Goal: Find specific page/section: Find specific page/section

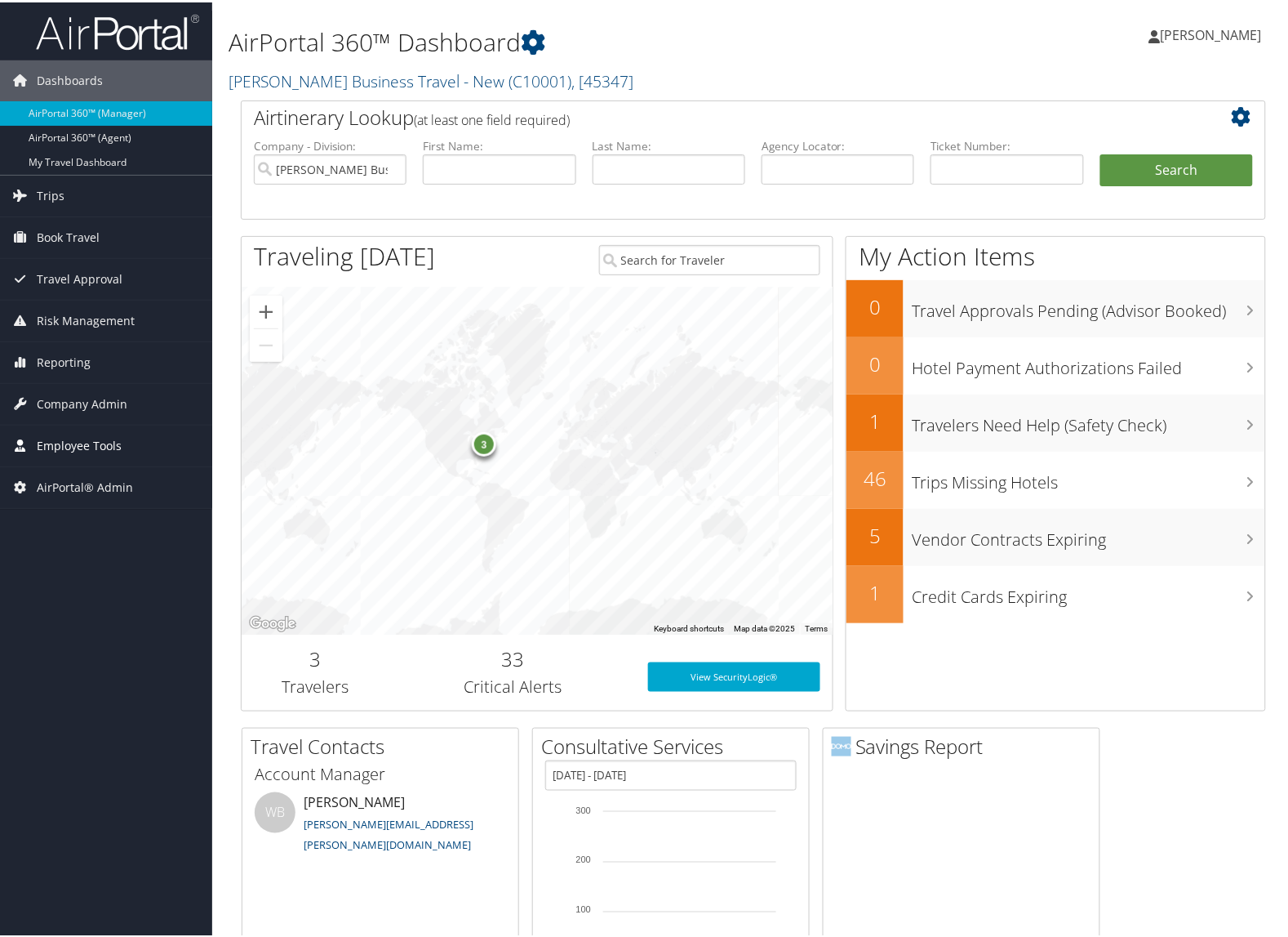
click at [79, 445] on span "Employee Tools" at bounding box center [79, 443] width 85 height 41
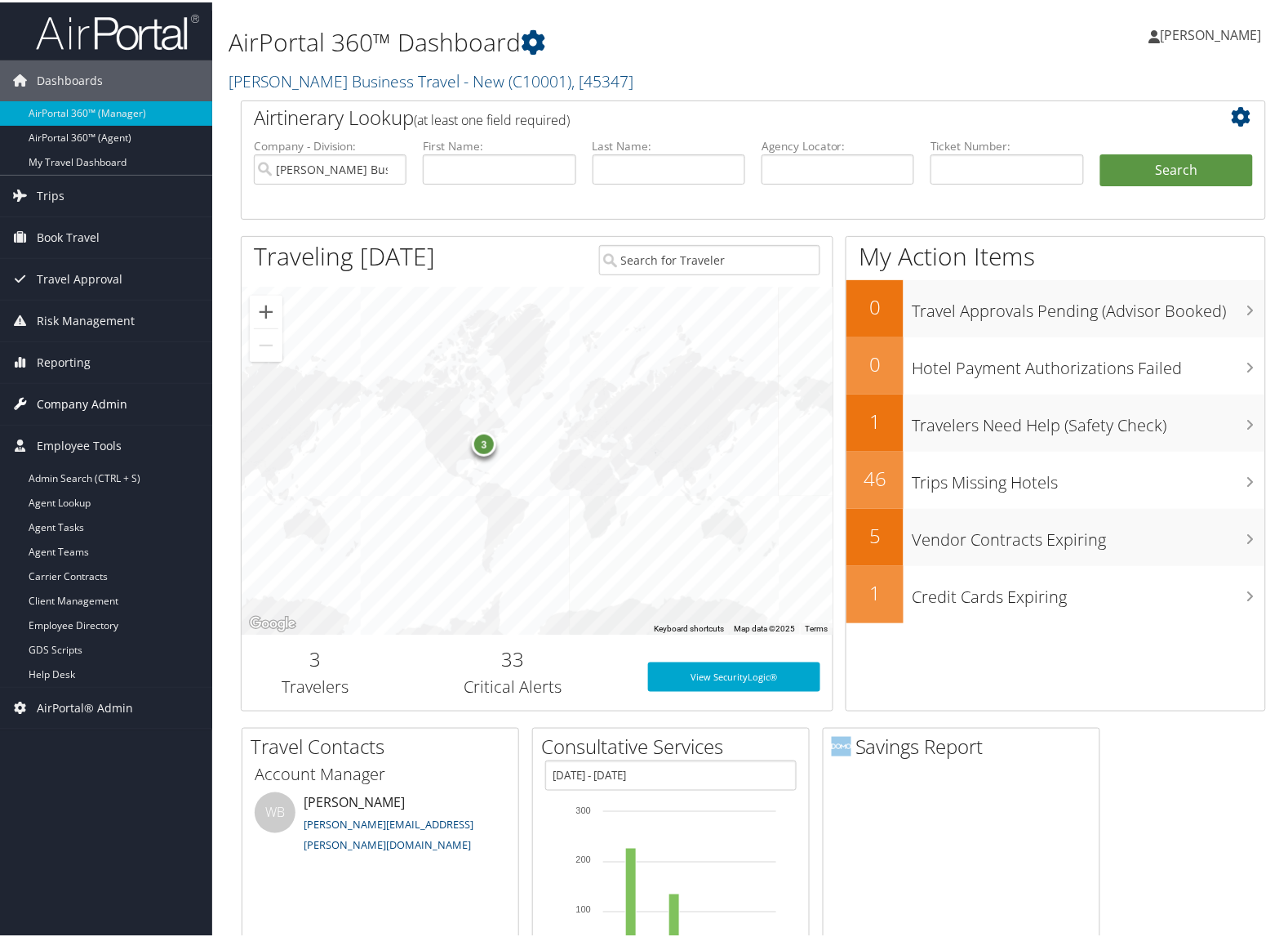
click at [85, 404] on span "Company Admin" at bounding box center [81, 402] width 91 height 41
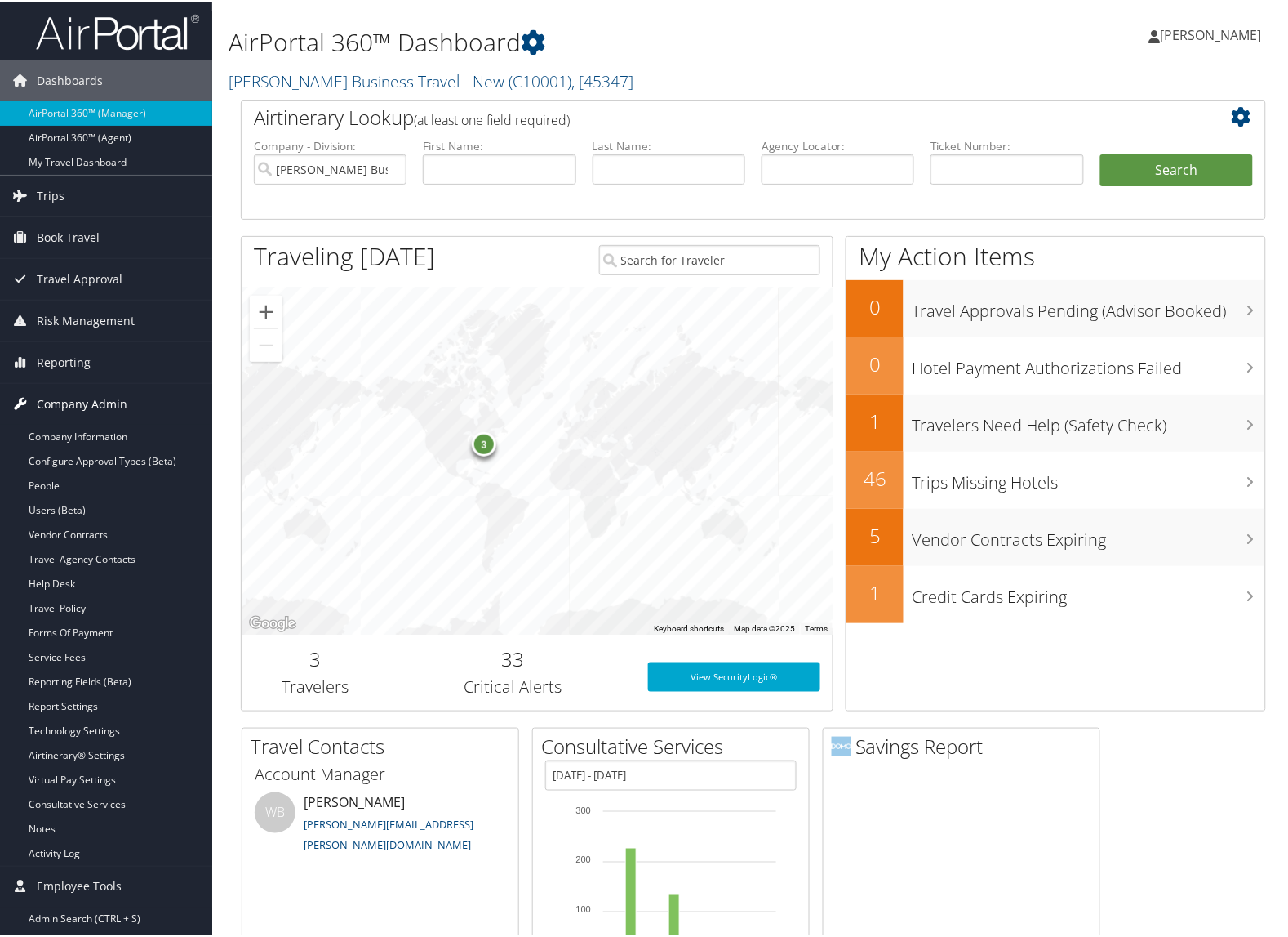
click at [85, 404] on span "Company Admin" at bounding box center [81, 402] width 91 height 41
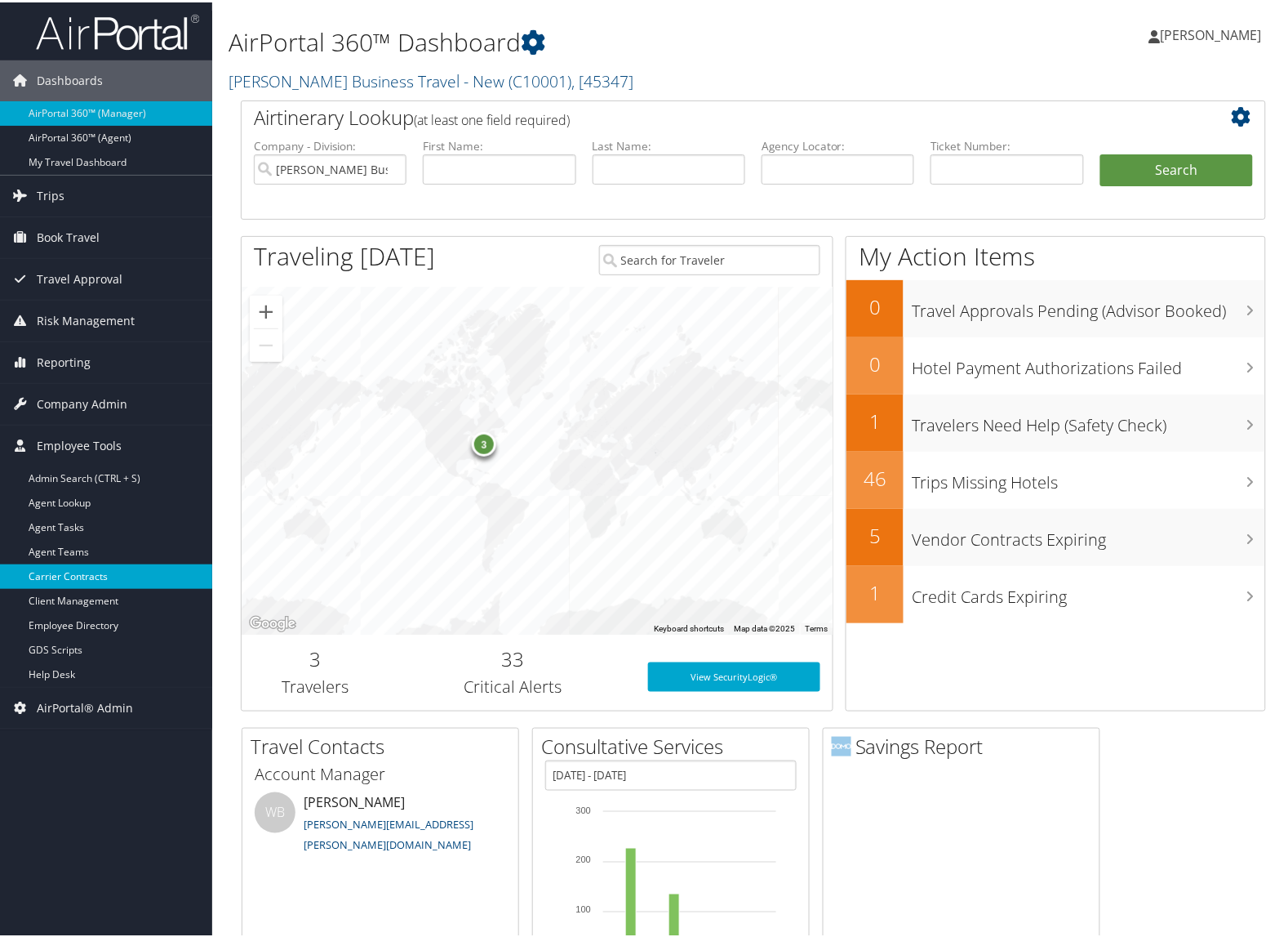
click at [91, 574] on link "Carrier Contracts" at bounding box center [106, 574] width 213 height 24
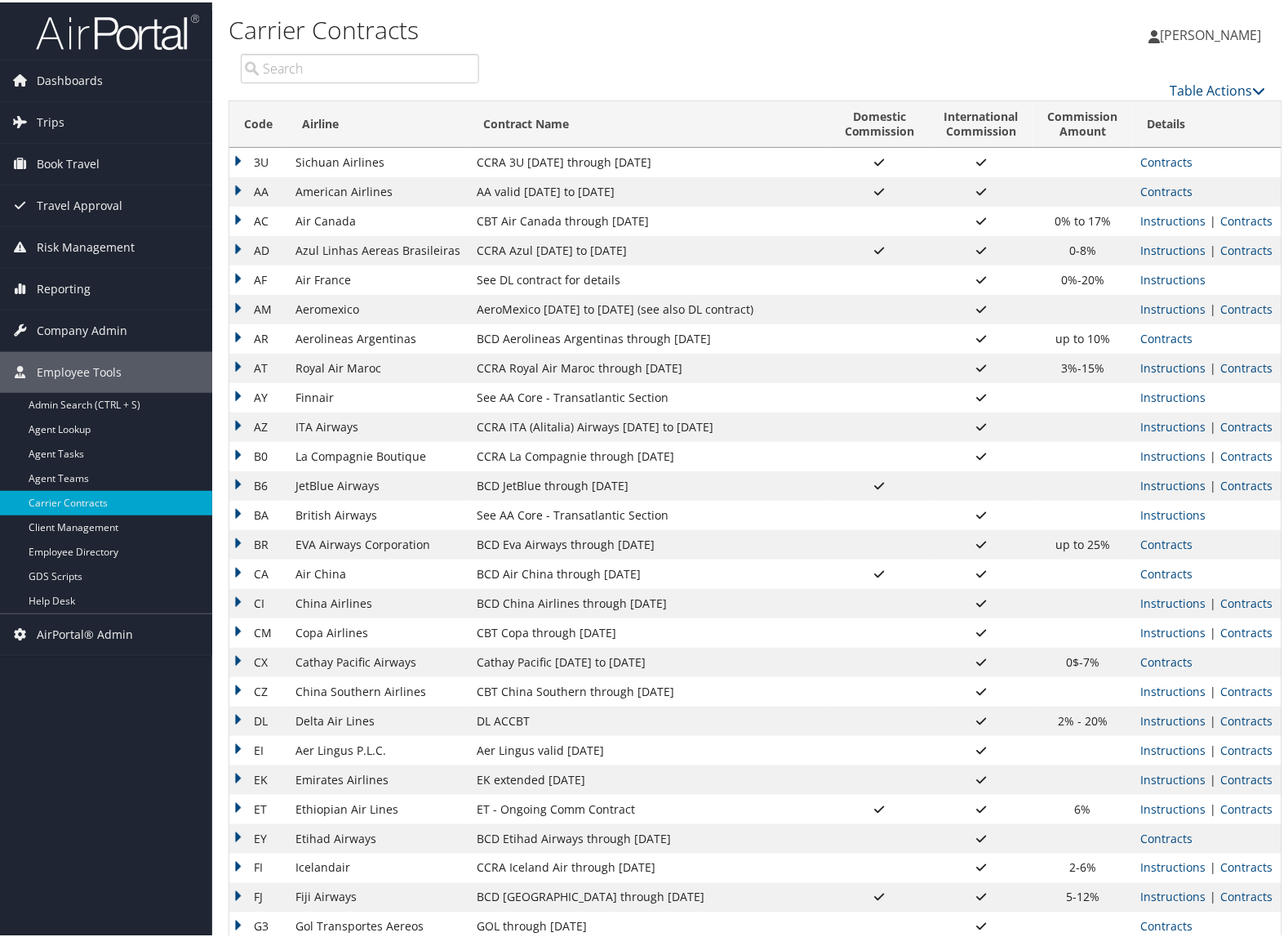
click at [361, 75] on input "search" at bounding box center [360, 66] width 238 height 29
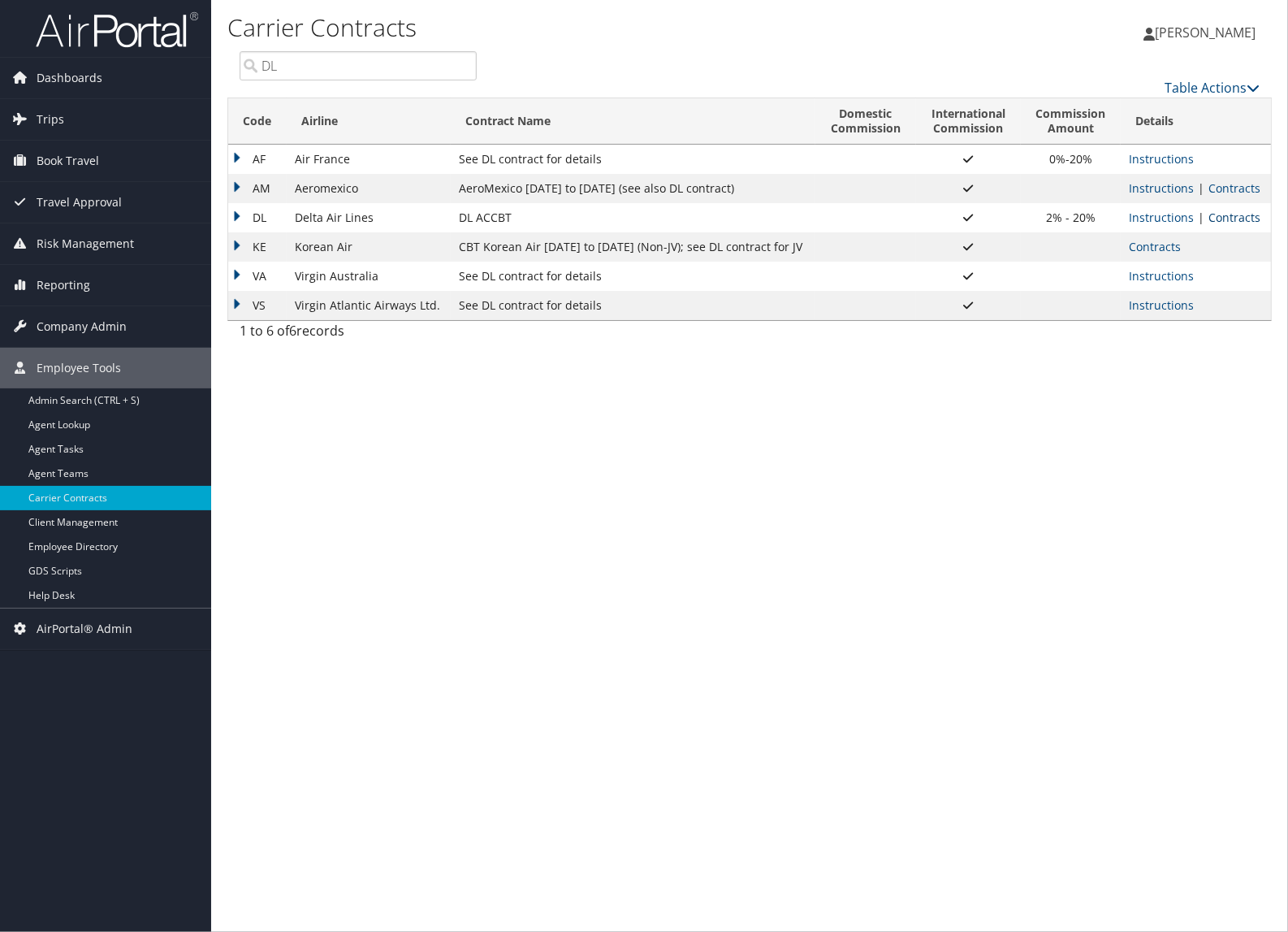
type input "DL"
click at [1231, 225] on link "Contracts" at bounding box center [1235, 217] width 52 height 16
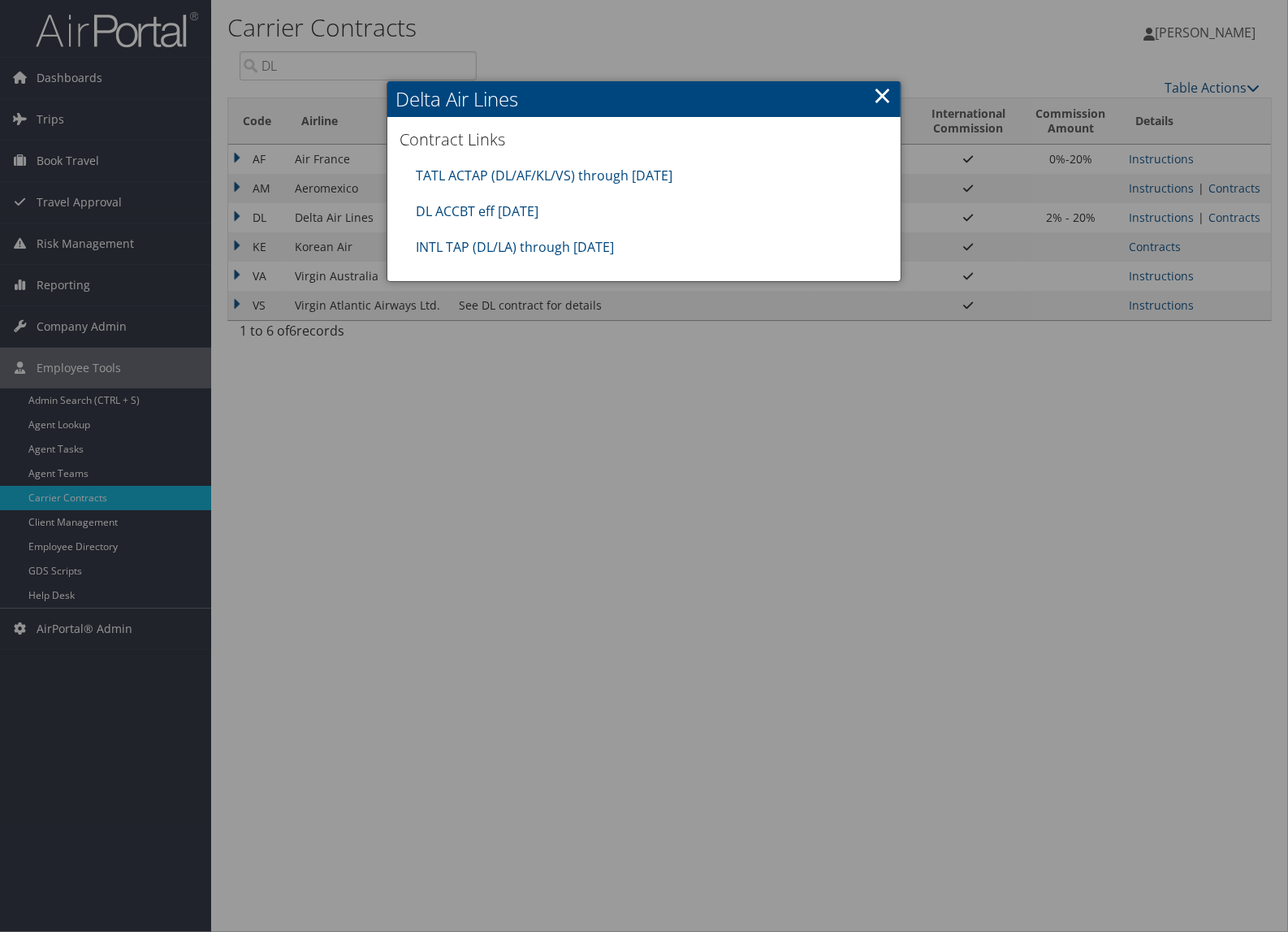
click at [878, 91] on link "×" at bounding box center [883, 95] width 19 height 33
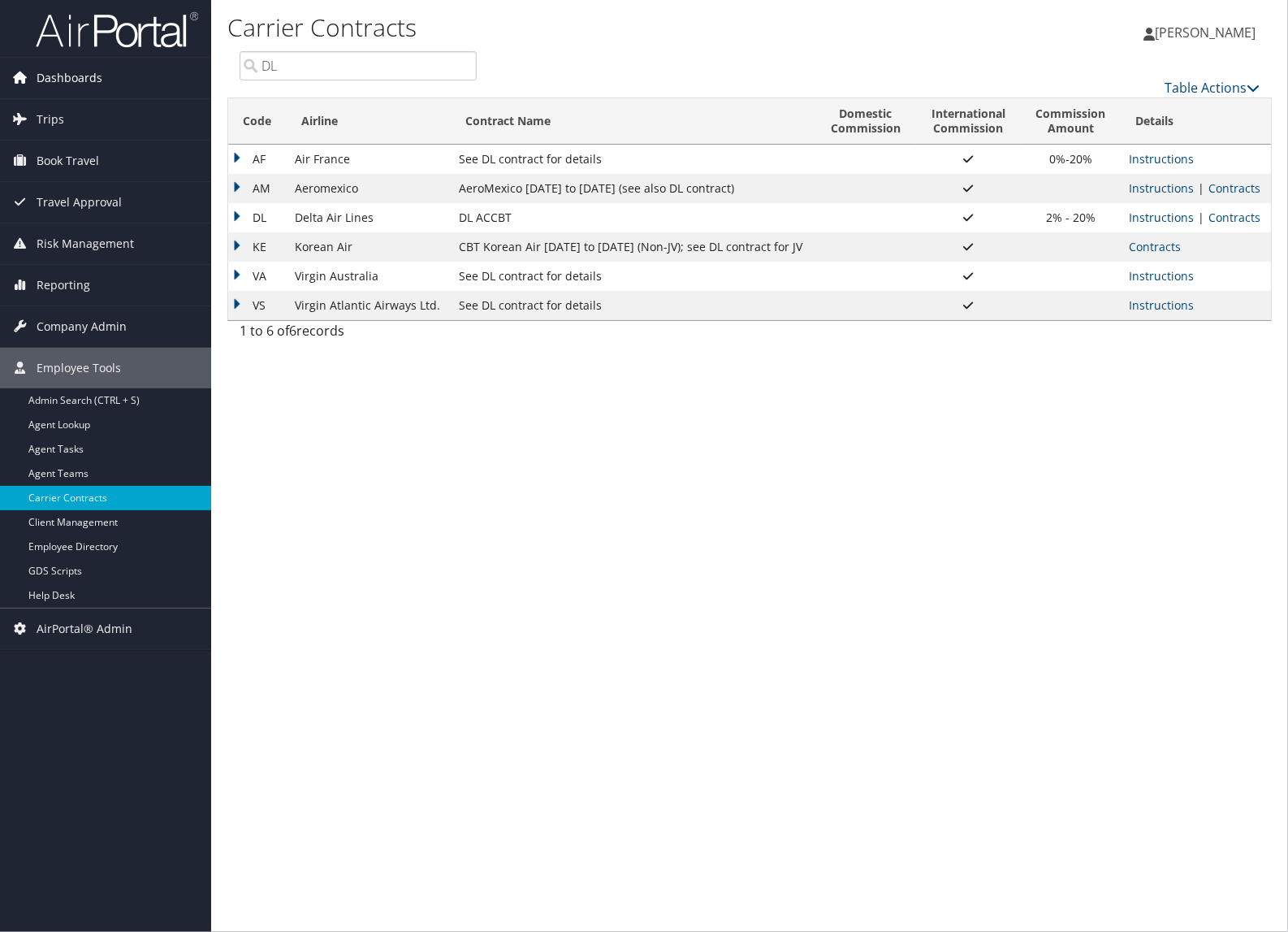
click at [50, 73] on span "Dashboards" at bounding box center [69, 78] width 66 height 41
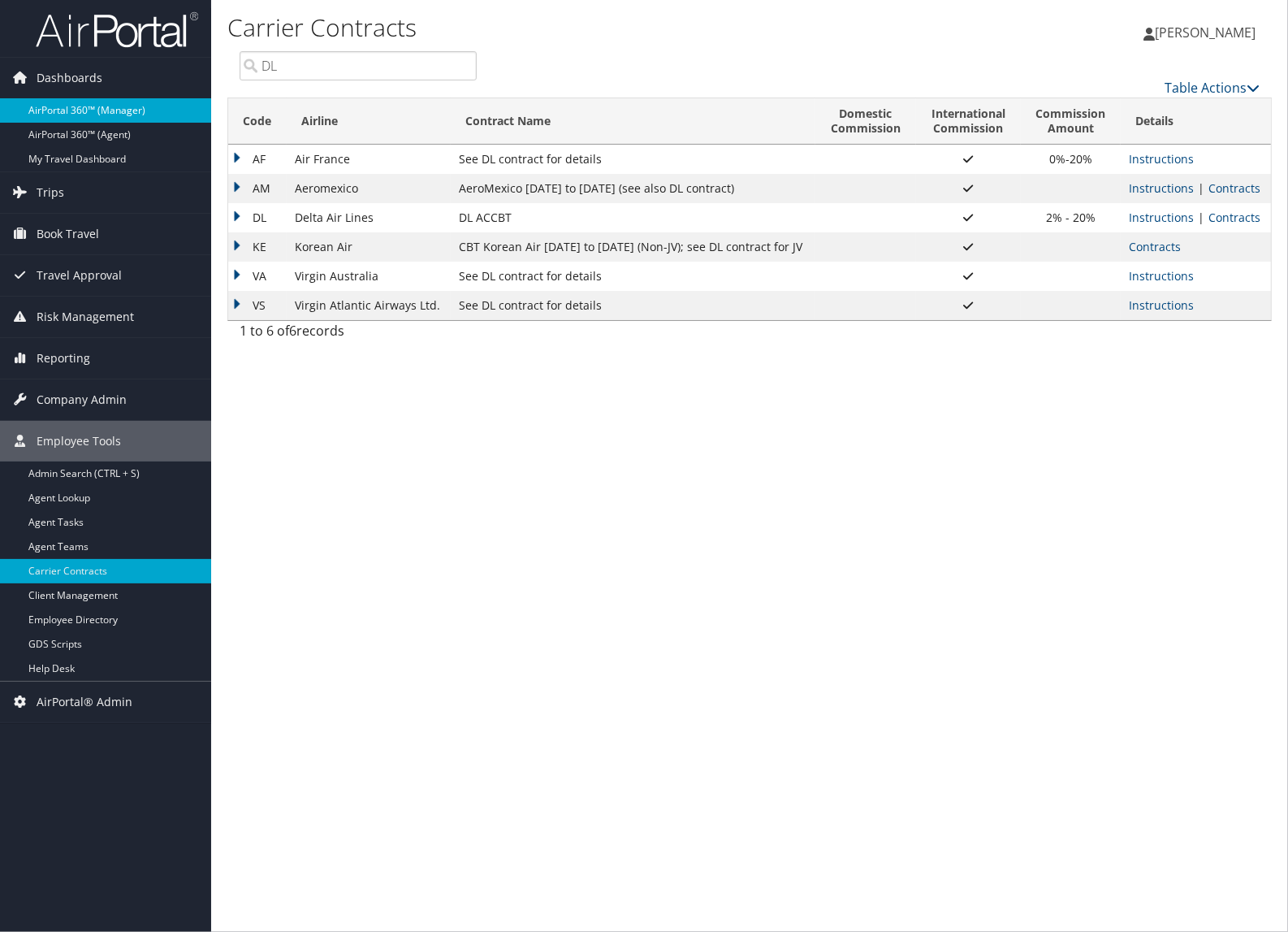
click at [53, 105] on link "AirPortal 360™ (Manager)" at bounding box center [105, 110] width 212 height 24
